Goal: Information Seeking & Learning: Learn about a topic

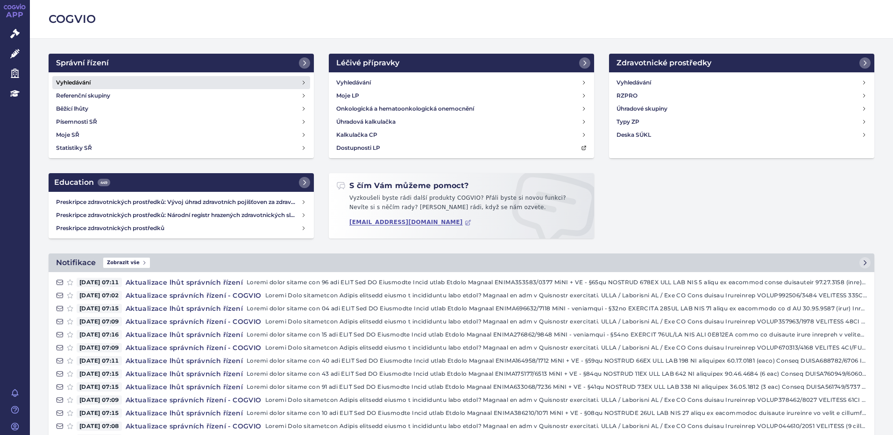
click at [81, 80] on h4 "Vyhledávání" at bounding box center [73, 82] width 35 height 9
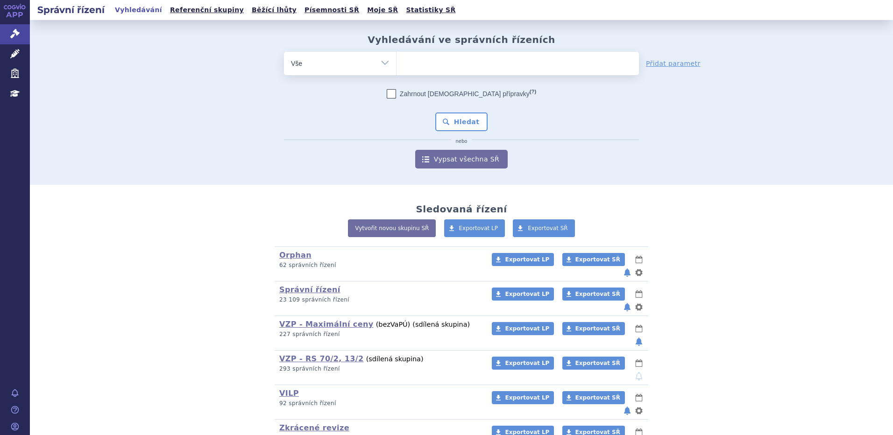
click at [440, 56] on ul at bounding box center [518, 62] width 242 height 20
click at [397, 56] on select at bounding box center [396, 62] width 0 height 23
type input "ex"
type input "ey"
type input "eyle"
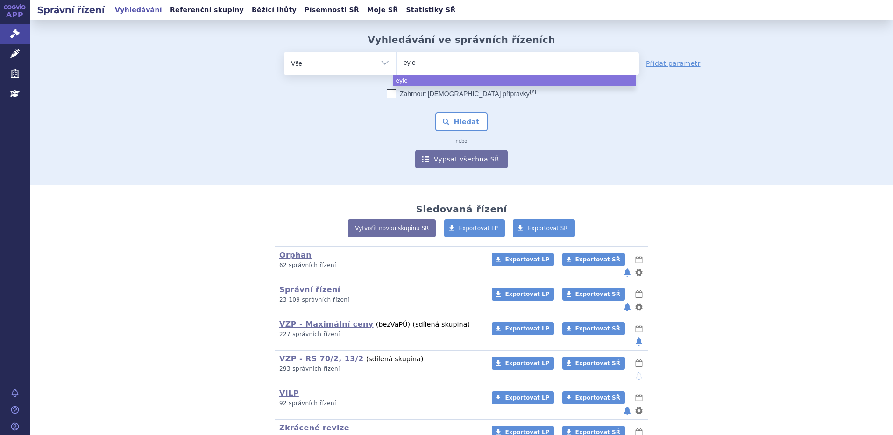
type input "eylea"
select select "eylea"
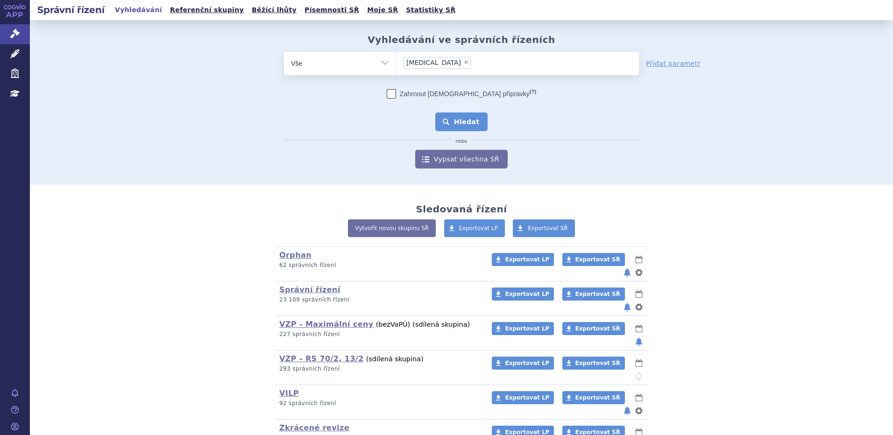
click at [448, 121] on button "Hledat" at bounding box center [461, 122] width 53 height 19
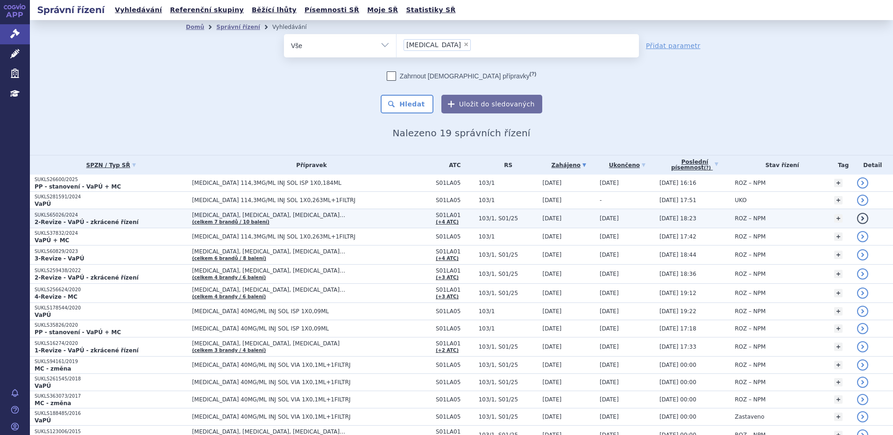
click at [79, 222] on strong "2-Revize - VaPÚ - zkrácené řízení" at bounding box center [87, 222] width 104 height 7
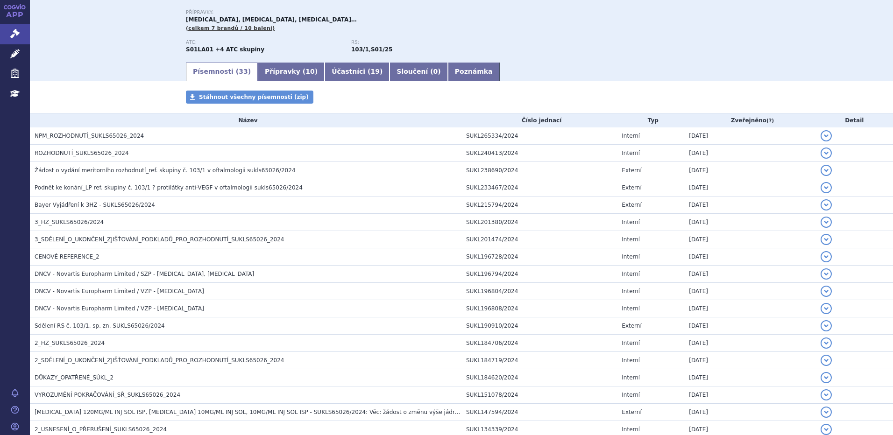
scroll to position [41, 0]
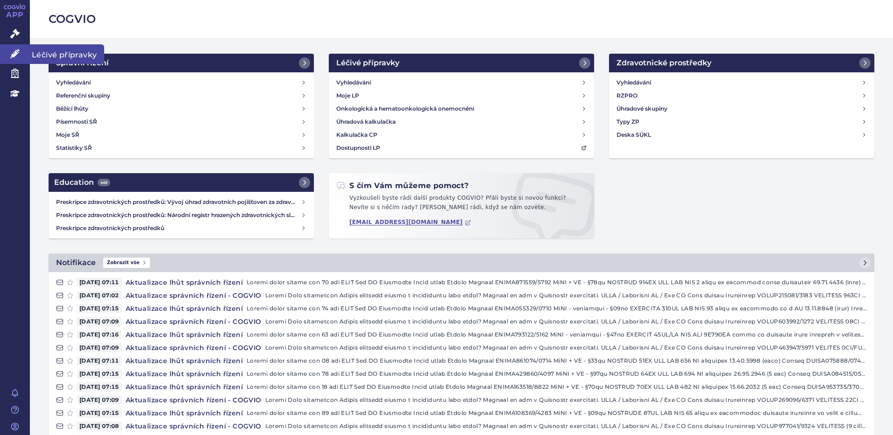
click at [69, 53] on span "Léčivé přípravky" at bounding box center [67, 54] width 74 height 20
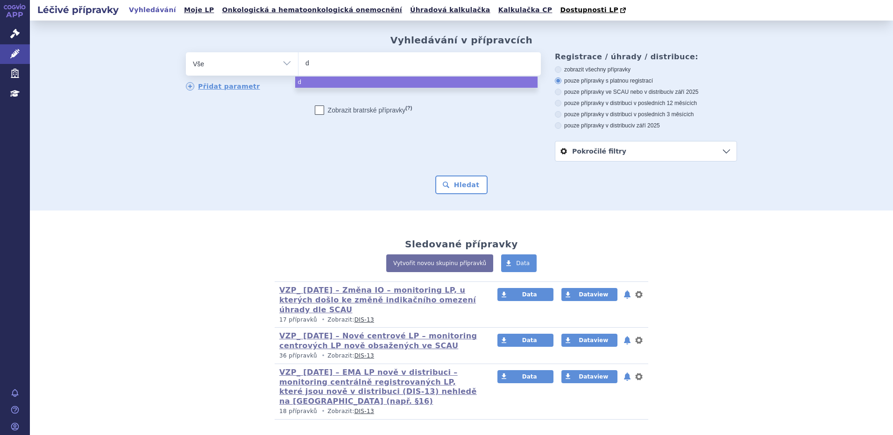
type input "da"
type input "daxa"
type input "daxao"
type input "daxa"
type input "daxanl"
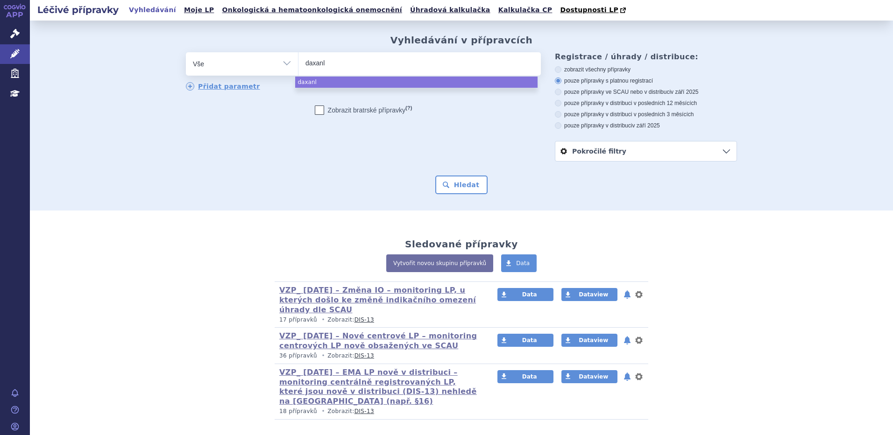
type input "daxanlo"
select select "daxanlo"
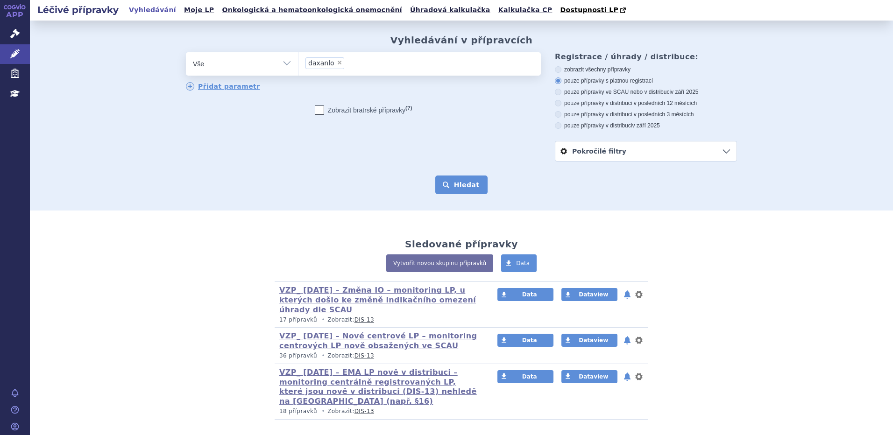
click at [477, 185] on button "Hledat" at bounding box center [461, 185] width 53 height 19
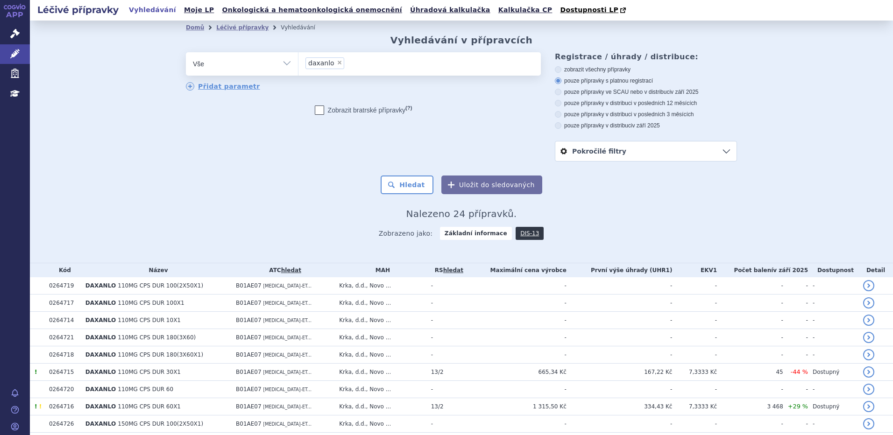
scroll to position [187, 0]
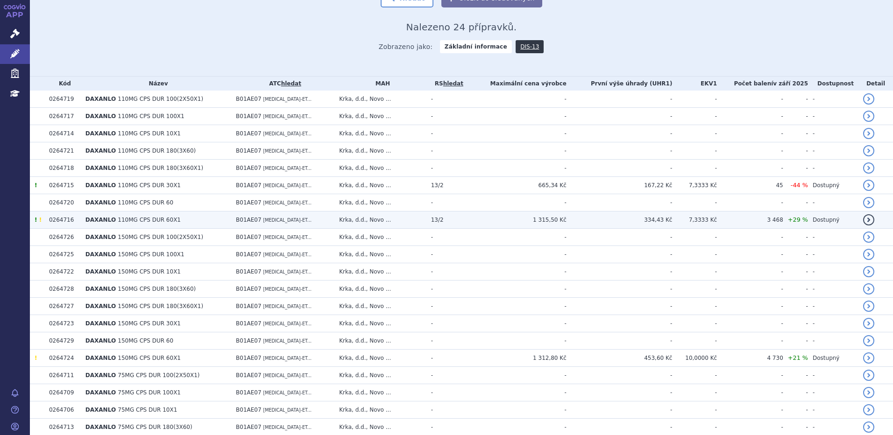
click at [124, 220] on span "110MG CPS DUR 60X1" at bounding box center [149, 220] width 63 height 7
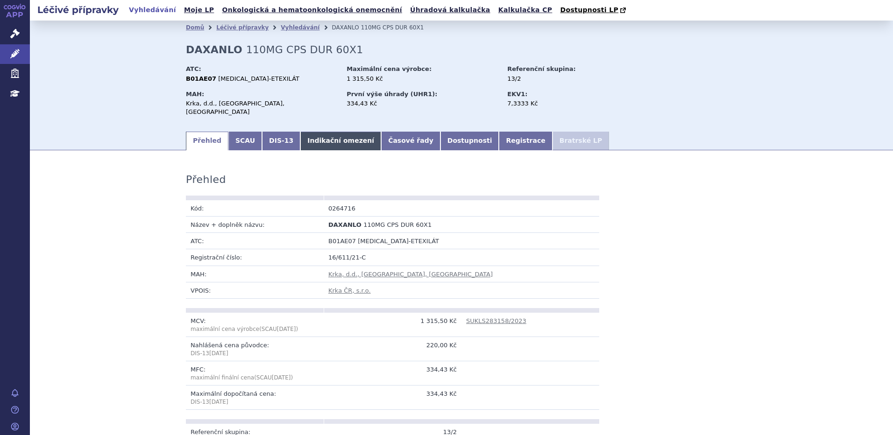
click at [305, 132] on link "Indikační omezení" at bounding box center [340, 141] width 81 height 19
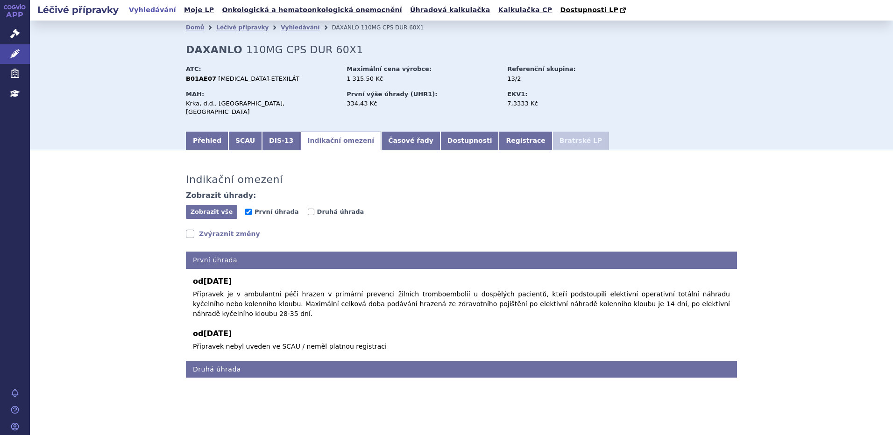
click at [203, 229] on link "Zvýraznit změny" at bounding box center [223, 233] width 74 height 9
click at [217, 229] on link "Zvýraznit změny" at bounding box center [223, 233] width 74 height 9
click at [326, 208] on span "Druhá úhrada" at bounding box center [340, 211] width 47 height 7
click at [314, 209] on input "Druhá úhrada" at bounding box center [311, 212] width 7 height 7
checkbox input "true"
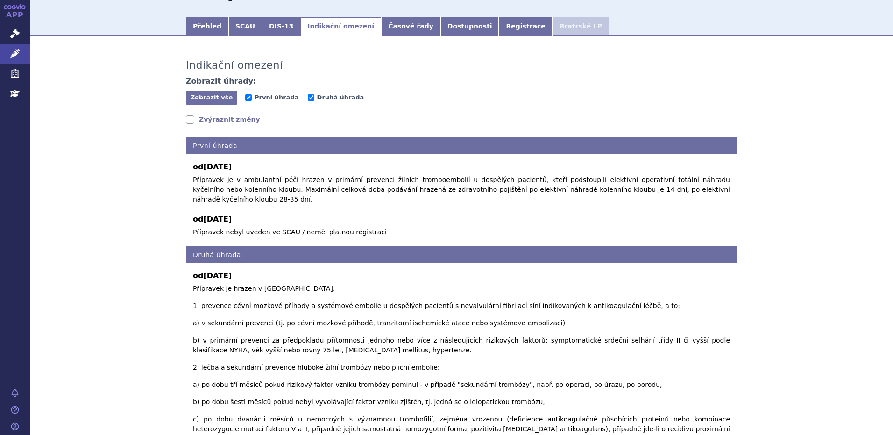
scroll to position [93, 0]
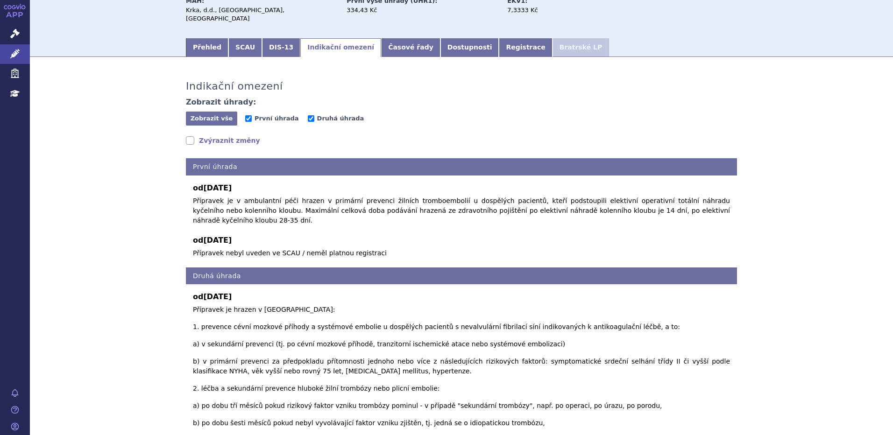
click at [222, 136] on link "Zvýraznit změny" at bounding box center [223, 140] width 74 height 9
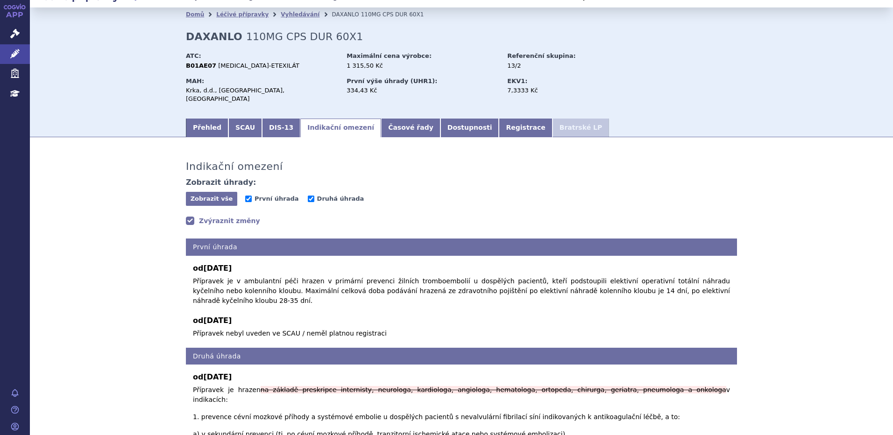
scroll to position [0, 0]
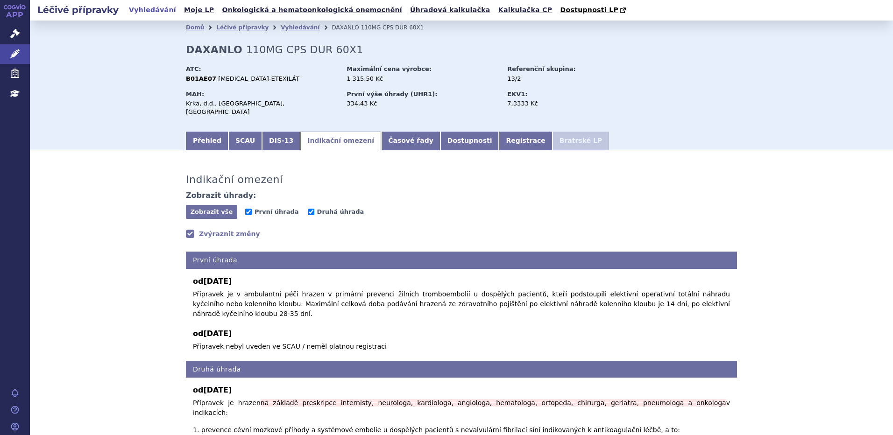
click at [488, 205] on div "Zobrazit vše Skrýt vše První úhrada [GEOGRAPHIC_DATA]" at bounding box center [461, 212] width 551 height 15
